Goal: Communication & Community: Answer question/provide support

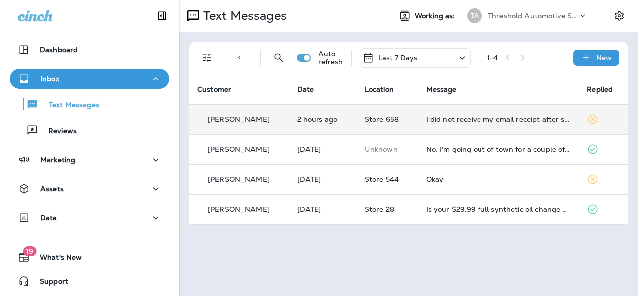
click at [286, 120] on td "[PERSON_NAME]" at bounding box center [239, 119] width 100 height 30
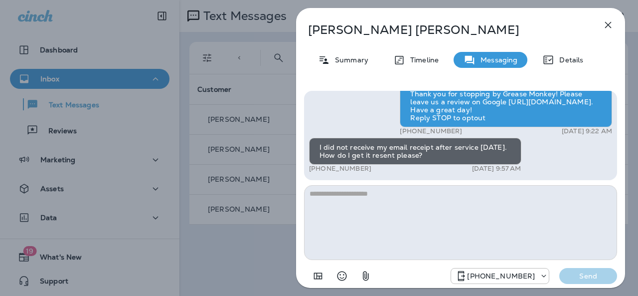
drag, startPoint x: 613, startPoint y: 173, endPoint x: 615, endPoint y: 167, distance: 6.2
click at [615, 167] on div "Hey [PERSON_NAME], If we provided top-notch service to you [DATE], please consi…" at bounding box center [460, 135] width 313 height 89
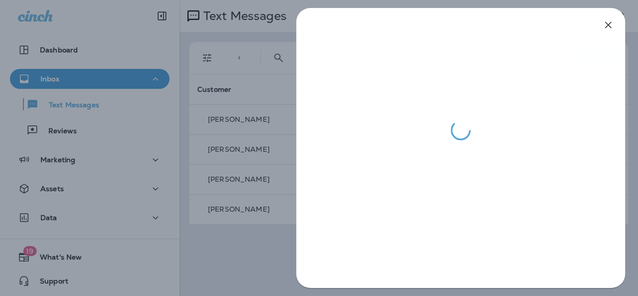
click at [255, 220] on div at bounding box center [319, 148] width 638 height 296
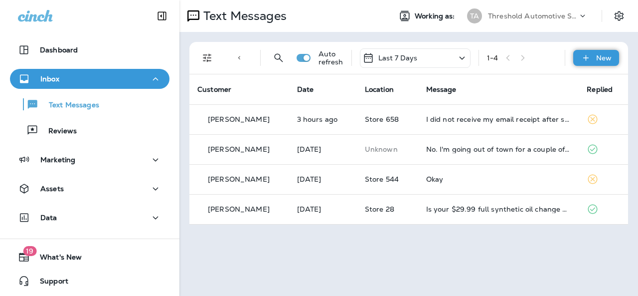
click at [594, 52] on div "New" at bounding box center [596, 58] width 46 height 16
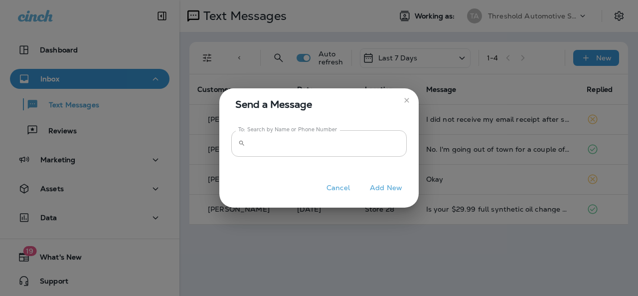
click at [385, 135] on input "To: Search by Name or Phone Number" at bounding box center [327, 143] width 157 height 26
paste input "**********"
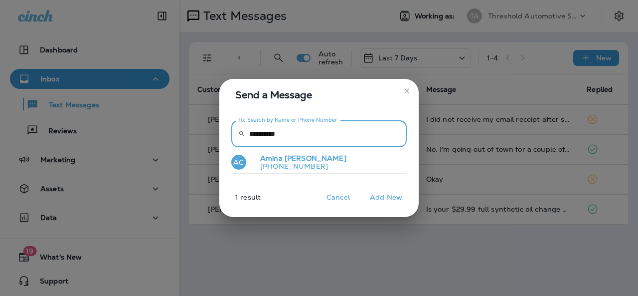
type input "**********"
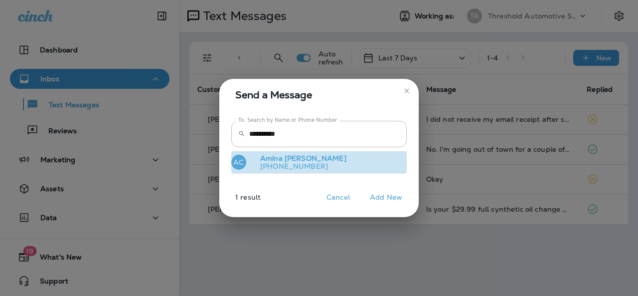
click at [310, 167] on button "AC [PERSON_NAME] [PHONE_NUMBER]" at bounding box center [318, 162] width 175 height 23
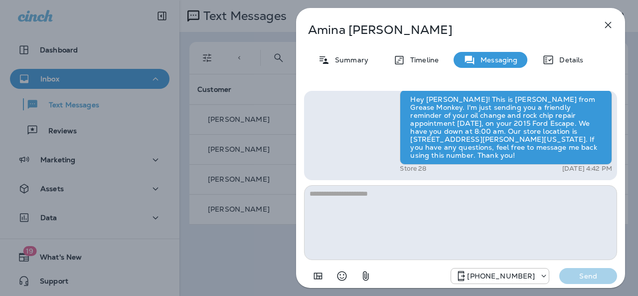
click at [236, 225] on div "[PERSON_NAME] Summary Timeline Messaging Details Hey [PERSON_NAME]! This is [PE…" at bounding box center [319, 148] width 638 height 296
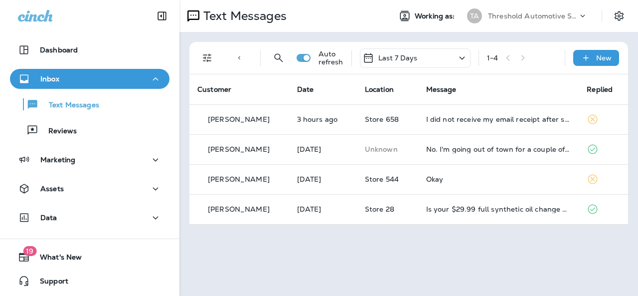
click at [350, 243] on div "Text Messages Working as: TA Threshold Automotive Service dba Grease Monkey Tex…" at bounding box center [408, 148] width 458 height 296
